Goal: Consume media (video, audio)

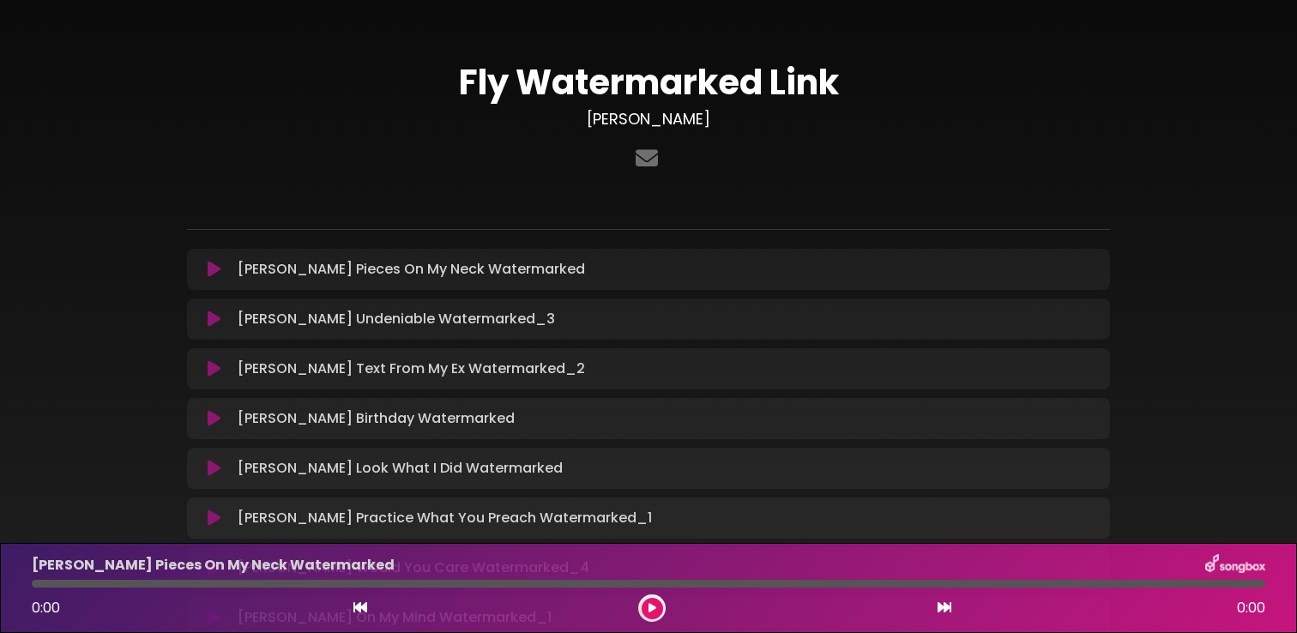
click at [650, 614] on button at bounding box center [652, 608] width 21 height 21
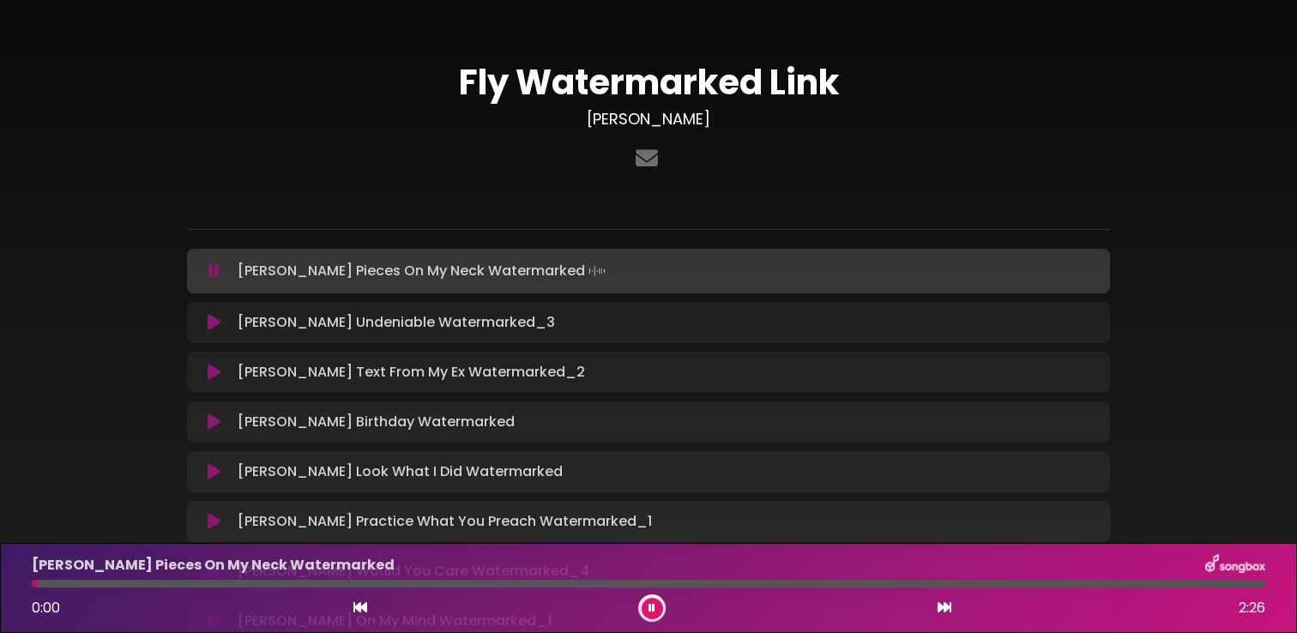
click at [650, 614] on button at bounding box center [652, 608] width 21 height 21
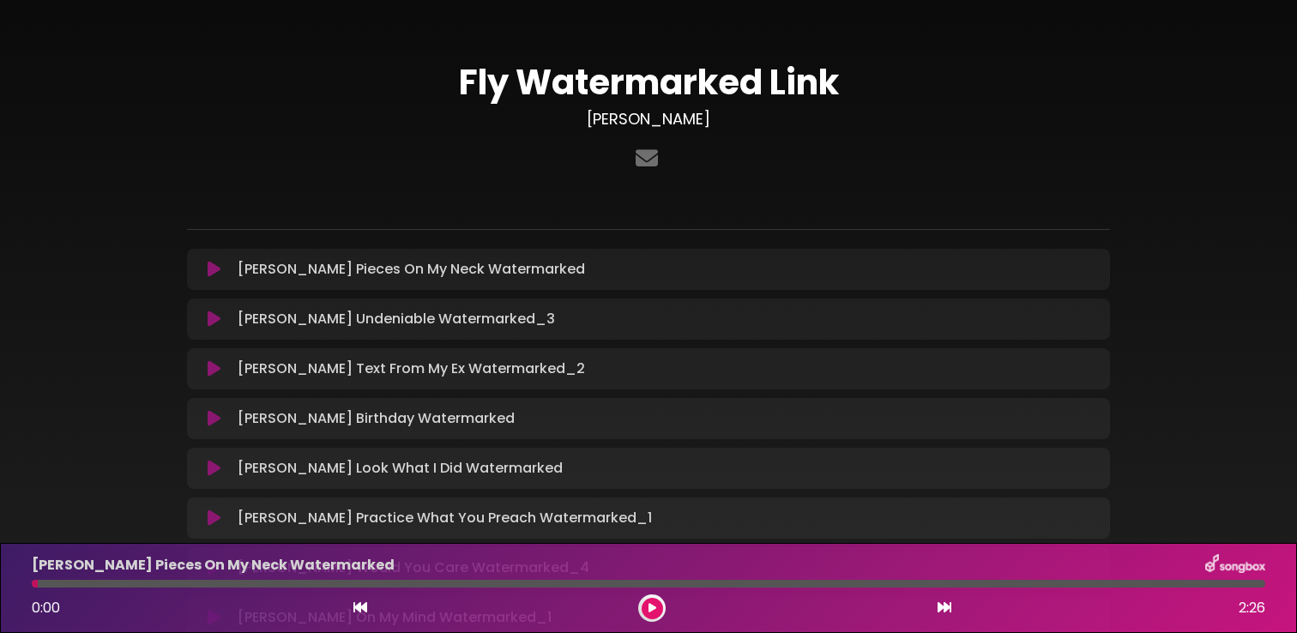
click at [650, 614] on button at bounding box center [652, 608] width 21 height 21
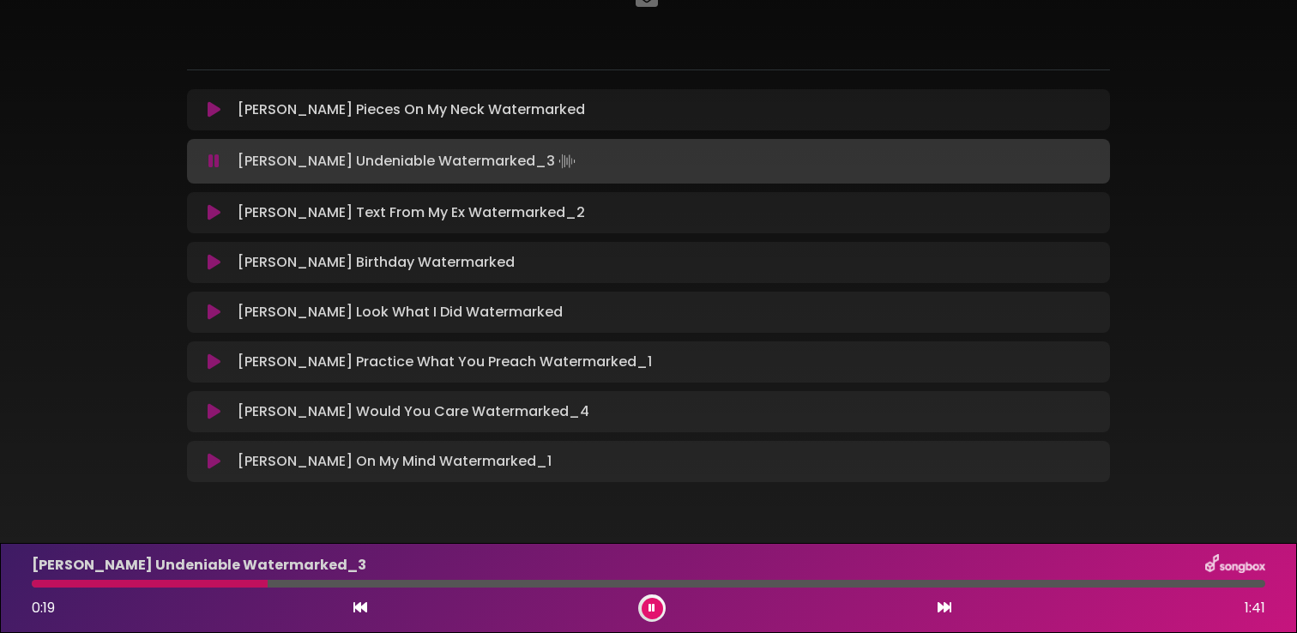
scroll to position [158, 0]
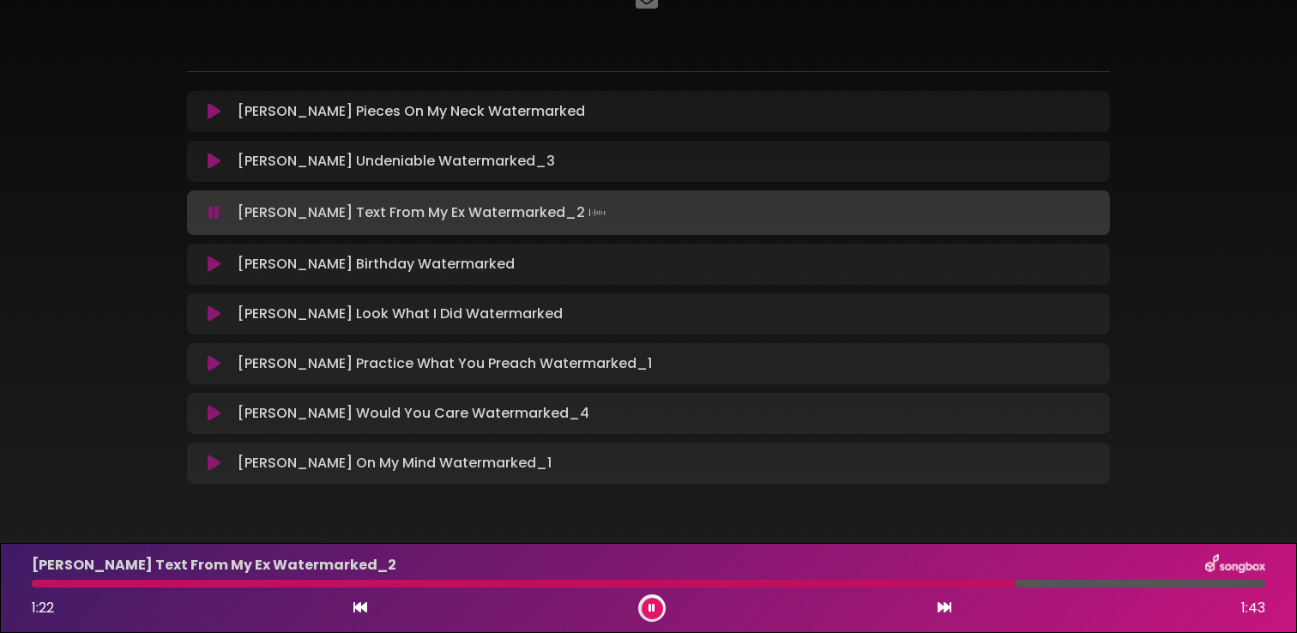
click at [355, 604] on icon at bounding box center [360, 607] width 14 height 14
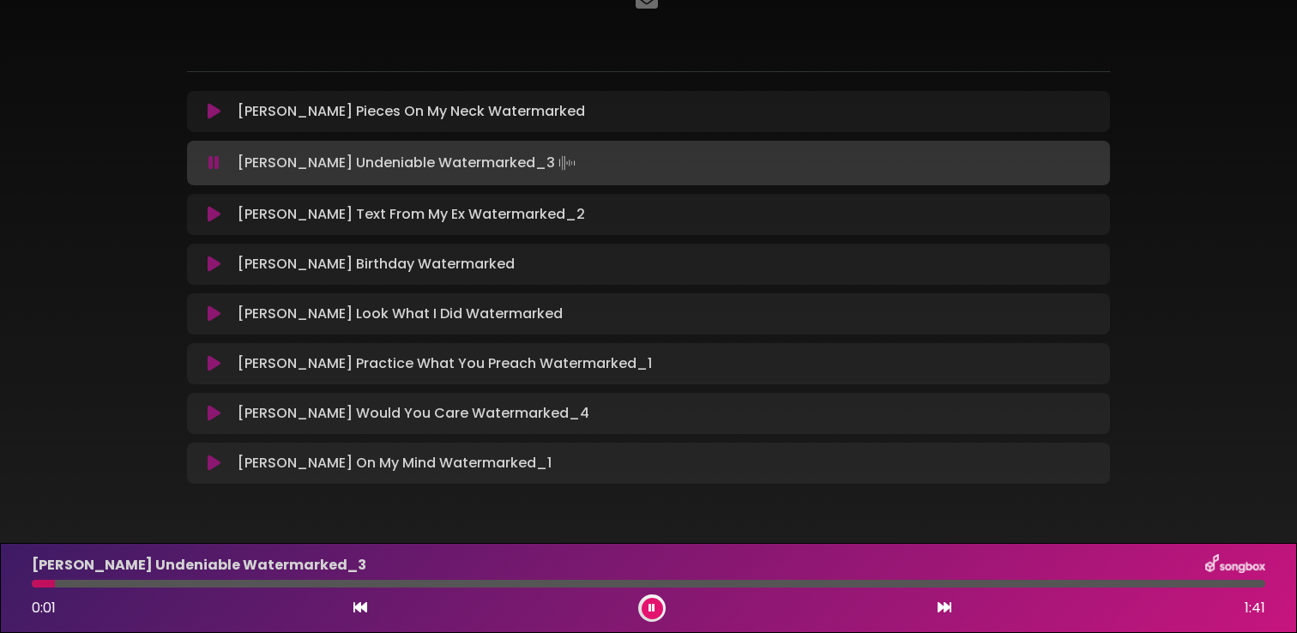
click at [955, 602] on div "0:01 1:41" at bounding box center [648, 607] width 1254 height 27
click at [950, 604] on button at bounding box center [944, 608] width 15 height 22
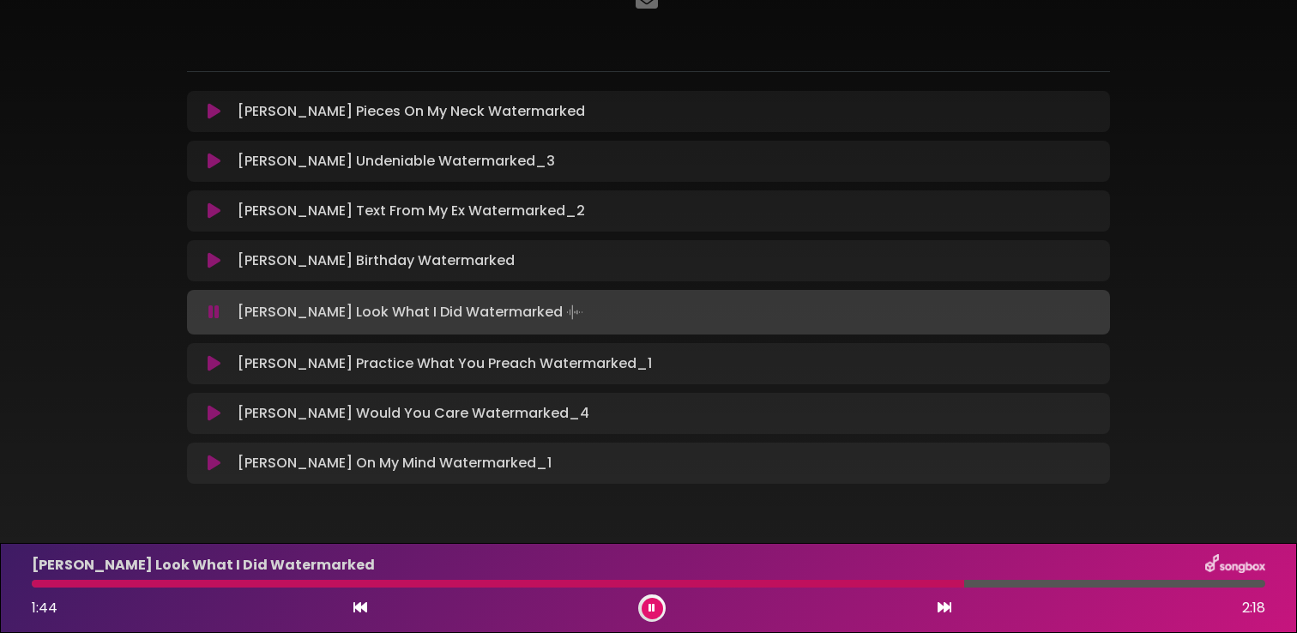
click at [927, 543] on div "[PERSON_NAME] Look What I Did Watermarked 1:44 2:18" at bounding box center [648, 588] width 1297 height 90
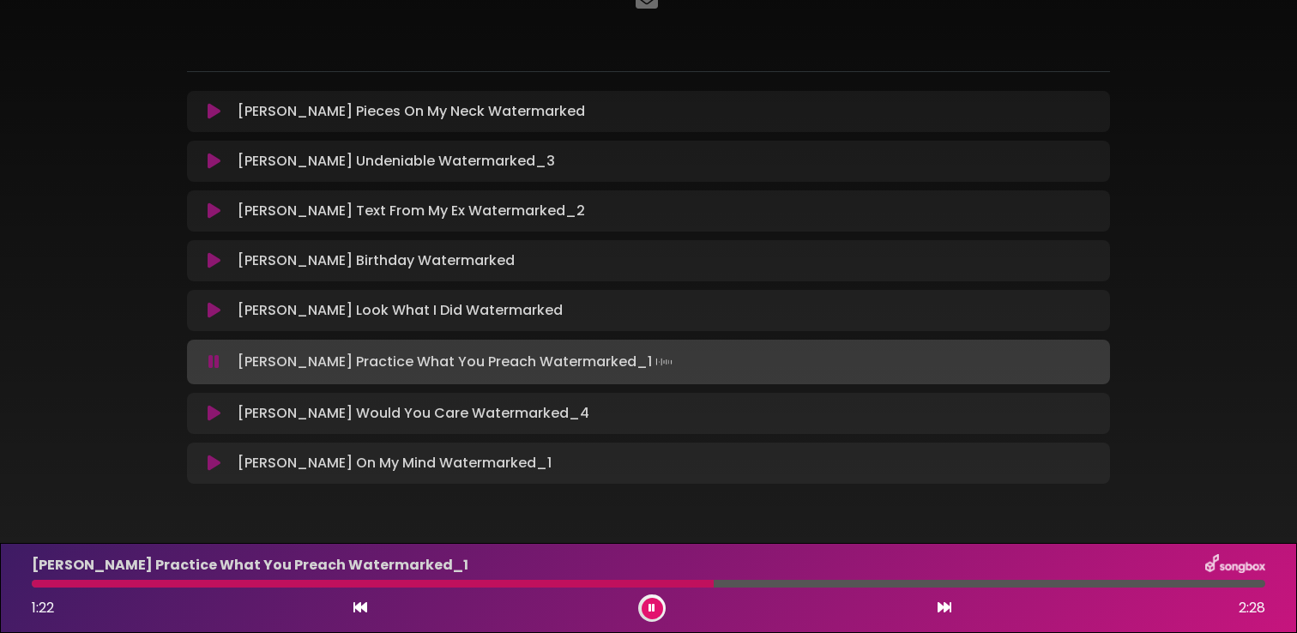
click at [583, 54] on div "Fly Watermarked Link [PERSON_NAME] ×" at bounding box center [649, 198] width 944 height 588
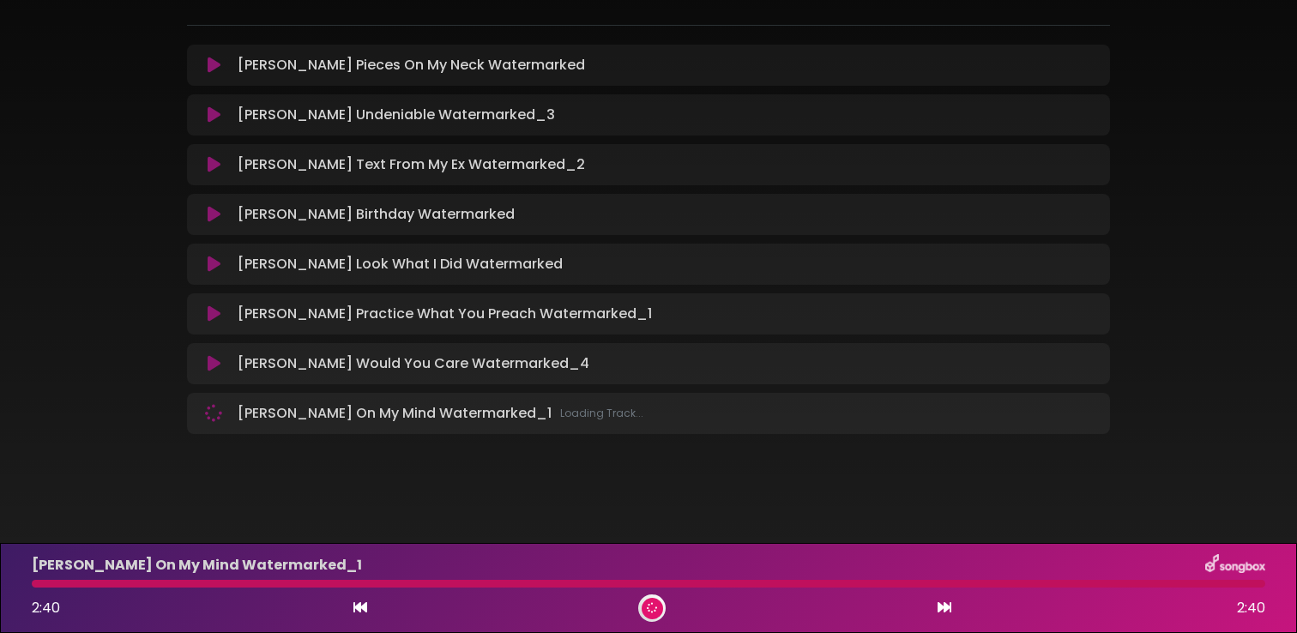
scroll to position [208, 0]
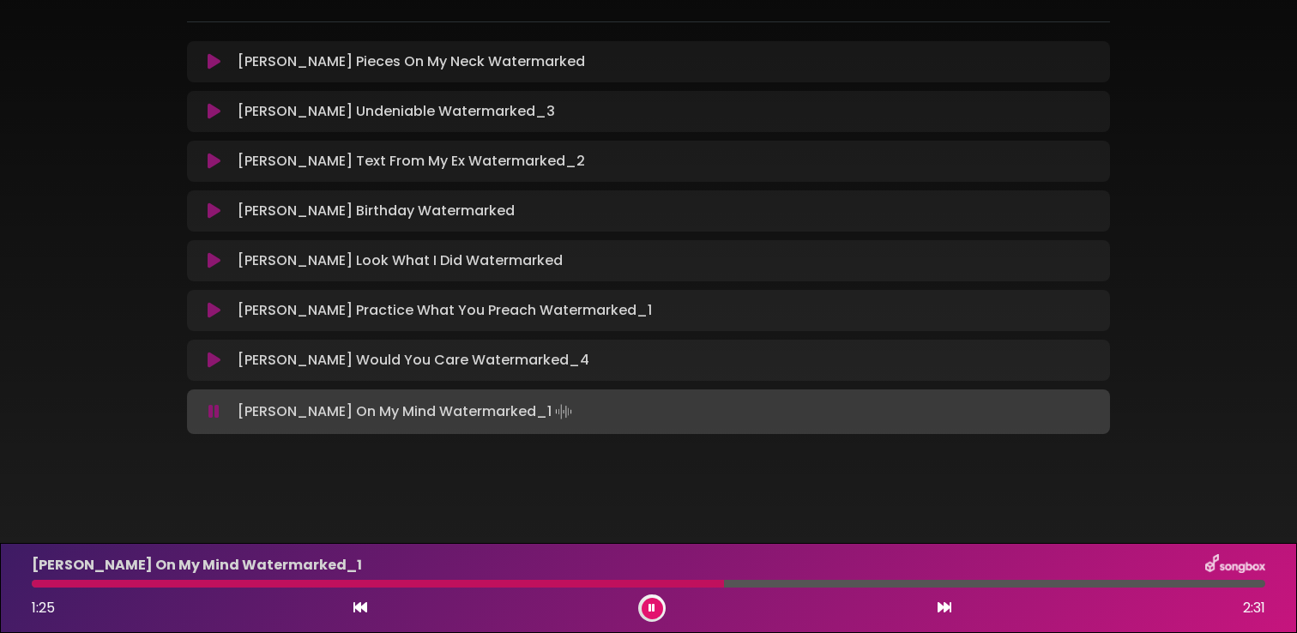
click at [651, 609] on icon at bounding box center [652, 607] width 9 height 11
